Goal: Information Seeking & Learning: Learn about a topic

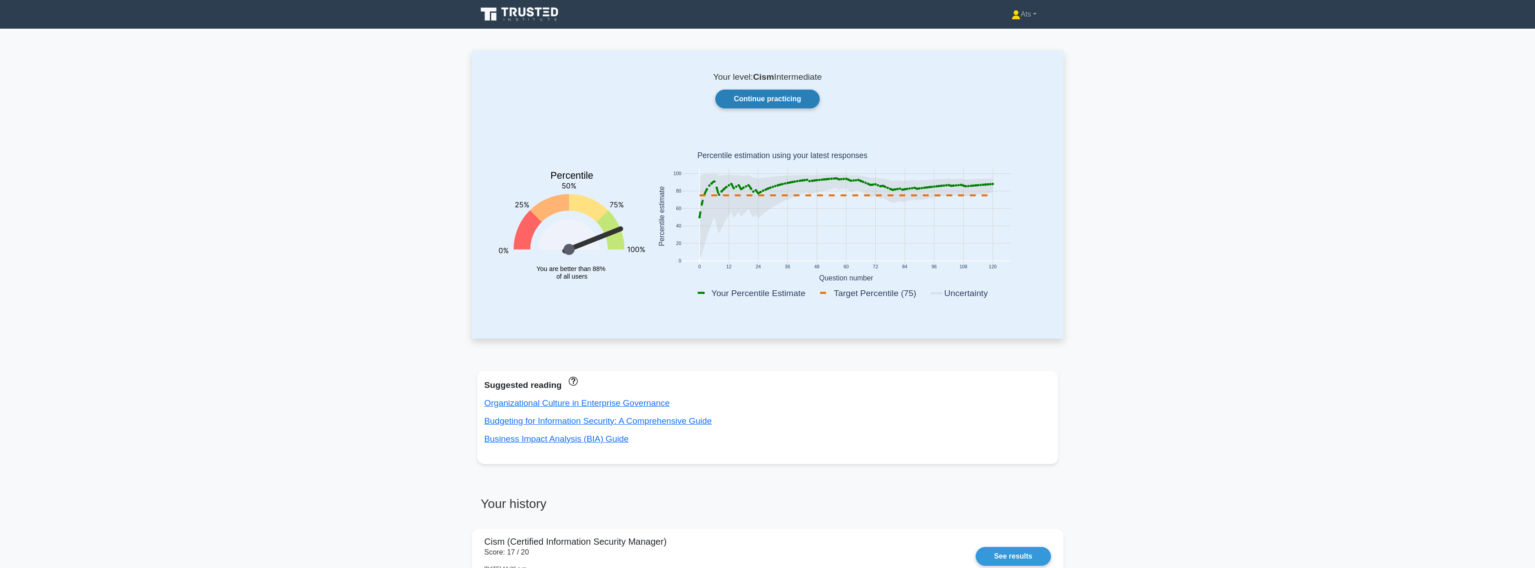
click at [761, 94] on link "Continue practicing" at bounding box center [767, 99] width 104 height 19
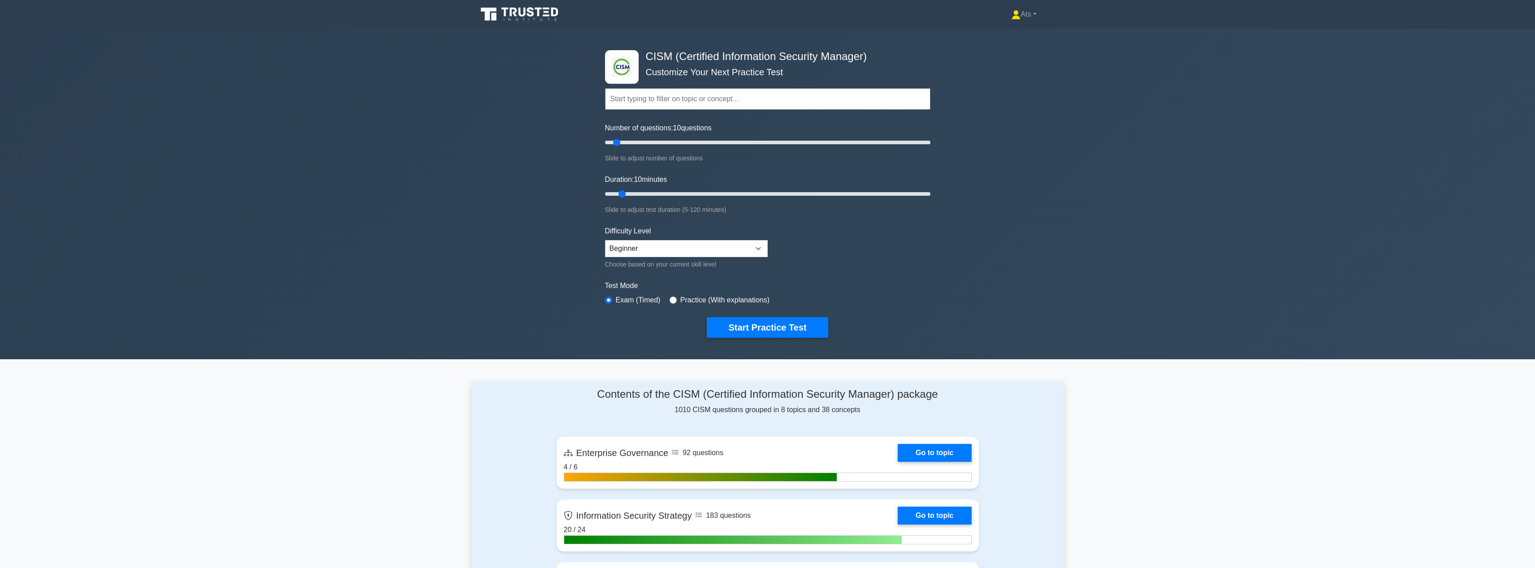
click at [1309, 98] on div ".clsa-1{fill:#f6f7f8;}.clsa-2{fill:#6bb345;}.clsa-3{fill:#1d2e5c;} CISM (Certif…" at bounding box center [767, 194] width 1535 height 331
